Goal: Find specific page/section

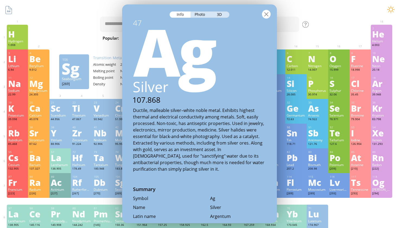
scroll to position [588, 0]
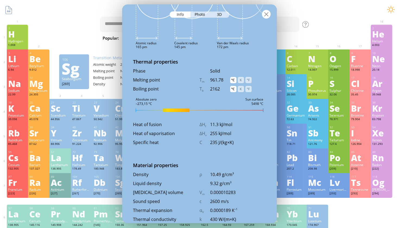
click at [268, 13] on div at bounding box center [266, 14] width 9 height 9
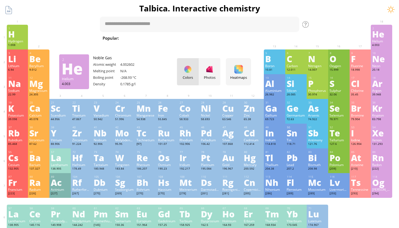
click at [381, 37] on div "He" at bounding box center [381, 34] width 19 height 9
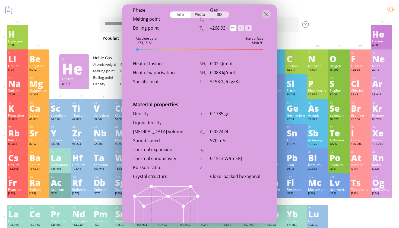
click at [197, 18] on div at bounding box center [199, 13] width 155 height 19
click at [196, 12] on div "Photo" at bounding box center [200, 14] width 20 height 6
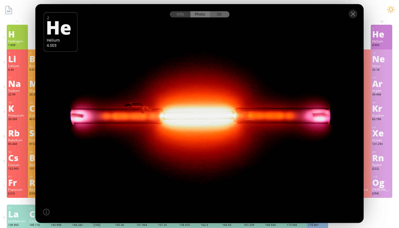
click at [212, 14] on div "3D" at bounding box center [220, 14] width 20 height 6
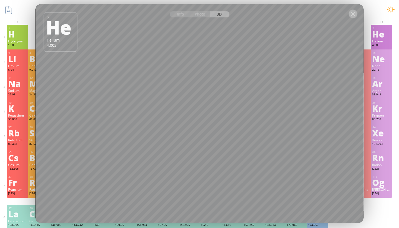
click at [353, 13] on div at bounding box center [353, 13] width 9 height 9
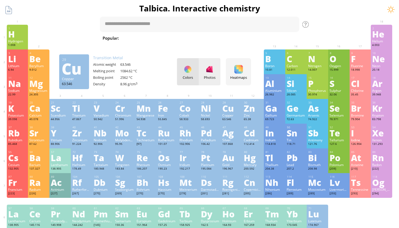
click at [210, 74] on div "Photos" at bounding box center [210, 71] width 22 height 27
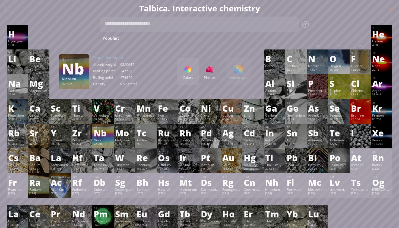
click at [108, 132] on div "Nb" at bounding box center [103, 132] width 19 height 9
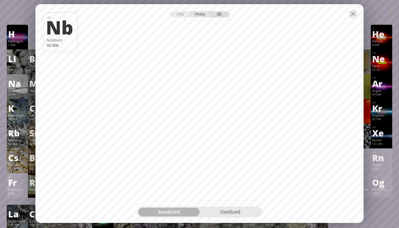
click at [203, 15] on div "Photo" at bounding box center [200, 14] width 20 height 6
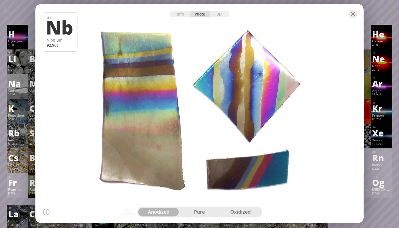
scroll to position [0, 0]
click at [242, 210] on div "oxidized" at bounding box center [240, 211] width 41 height 9
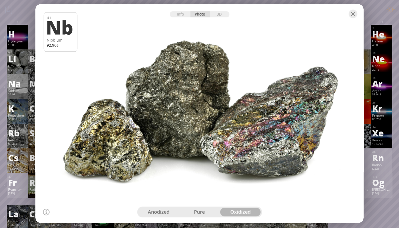
click at [210, 209] on div "pure" at bounding box center [199, 211] width 41 height 9
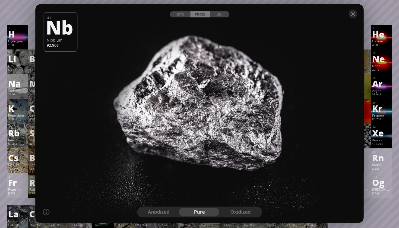
click at [169, 211] on div "anodized" at bounding box center [158, 211] width 41 height 9
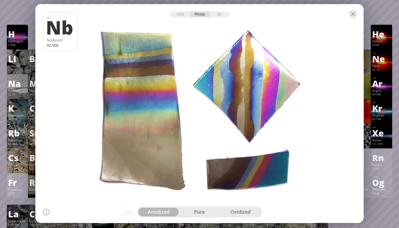
drag, startPoint x: 233, startPoint y: 109, endPoint x: 311, endPoint y: 72, distance: 85.9
click at [311, 72] on div at bounding box center [199, 113] width 331 height 221
click at [352, 14] on div at bounding box center [353, 13] width 9 height 9
